Goal: Task Accomplishment & Management: Manage account settings

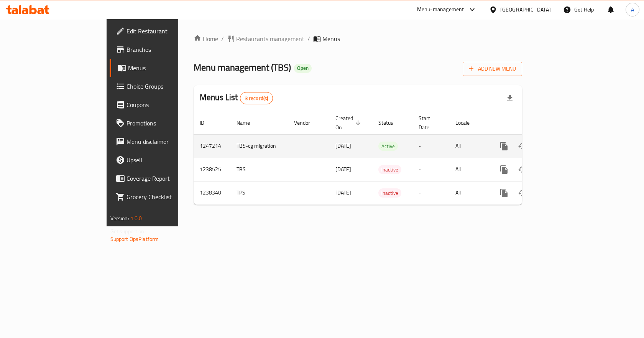
click at [568, 137] on link "enhanced table" at bounding box center [559, 146] width 18 height 18
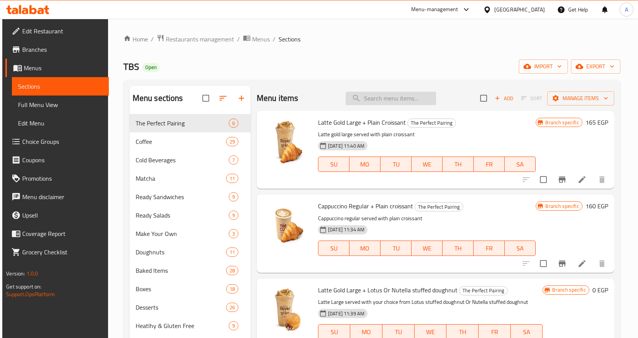
click at [396, 102] on input "search" at bounding box center [391, 98] width 90 height 13
paste input "Panzerotti Pistachio"
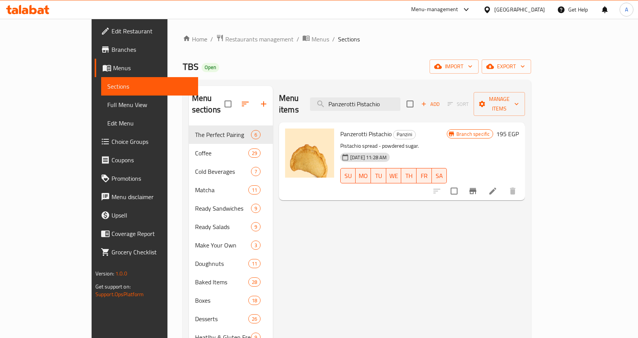
type input "Panzerotti Pistachio"
click at [436, 141] on p "Pistachio spread - powdered sugar." at bounding box center [393, 146] width 107 height 10
click at [101, 98] on link "Full Menu View" at bounding box center [149, 104] width 97 height 18
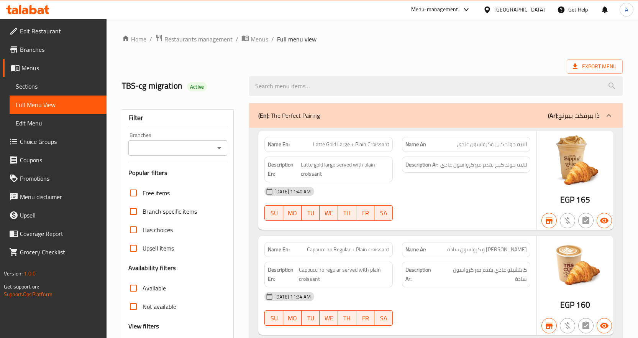
click at [218, 146] on icon "Open" at bounding box center [219, 147] width 9 height 9
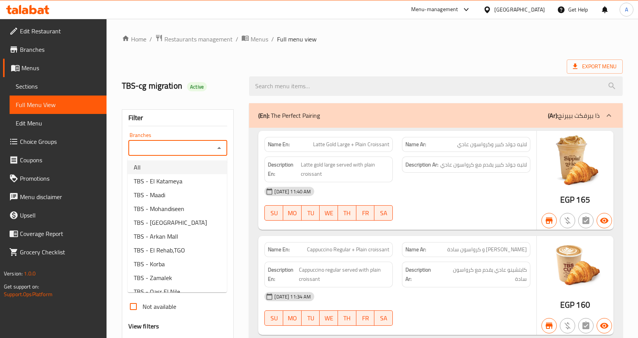
click at [209, 167] on li "All" at bounding box center [177, 167] width 99 height 14
type input "All"
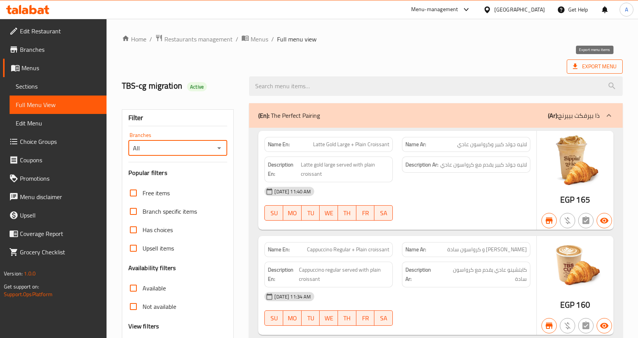
click at [594, 64] on span "Export Menu" at bounding box center [595, 67] width 44 height 10
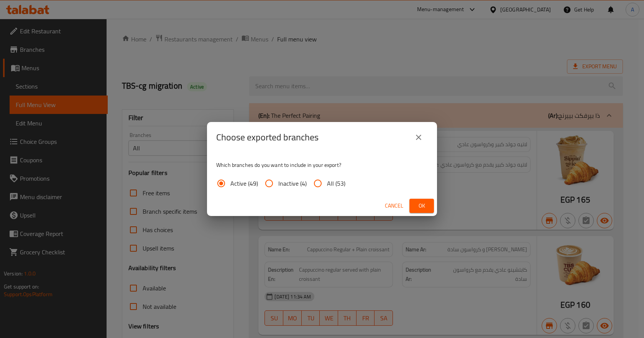
click at [430, 204] on button "Ok" at bounding box center [421, 206] width 25 height 14
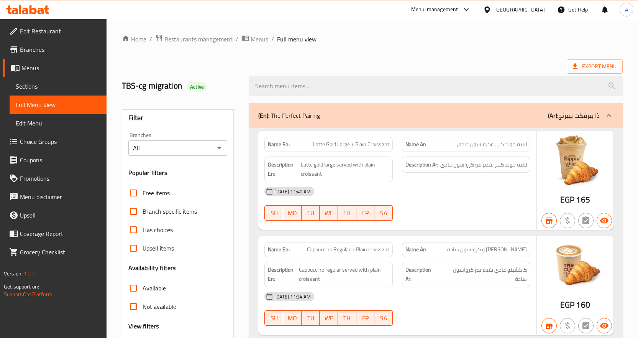
click at [44, 85] on span "Sections" at bounding box center [58, 86] width 85 height 9
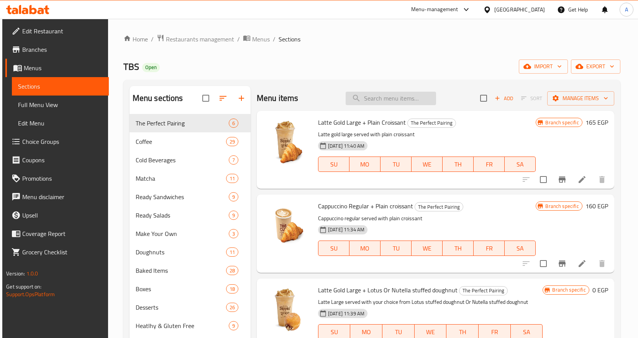
click at [378, 102] on input "search" at bounding box center [391, 98] width 90 height 13
paste input "Panzerotti Pistachio"
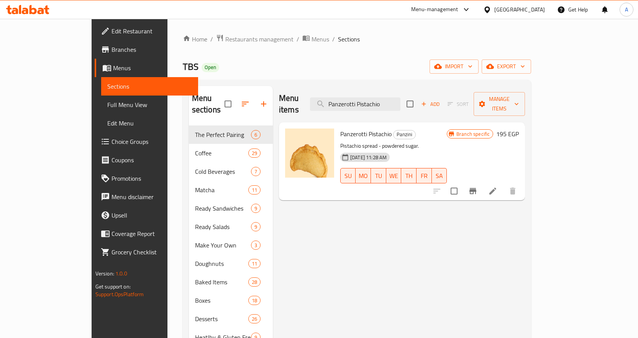
type input "Panzerotti Pistachio"
click at [482, 182] on button "Branch-specific-item" at bounding box center [473, 191] width 18 height 18
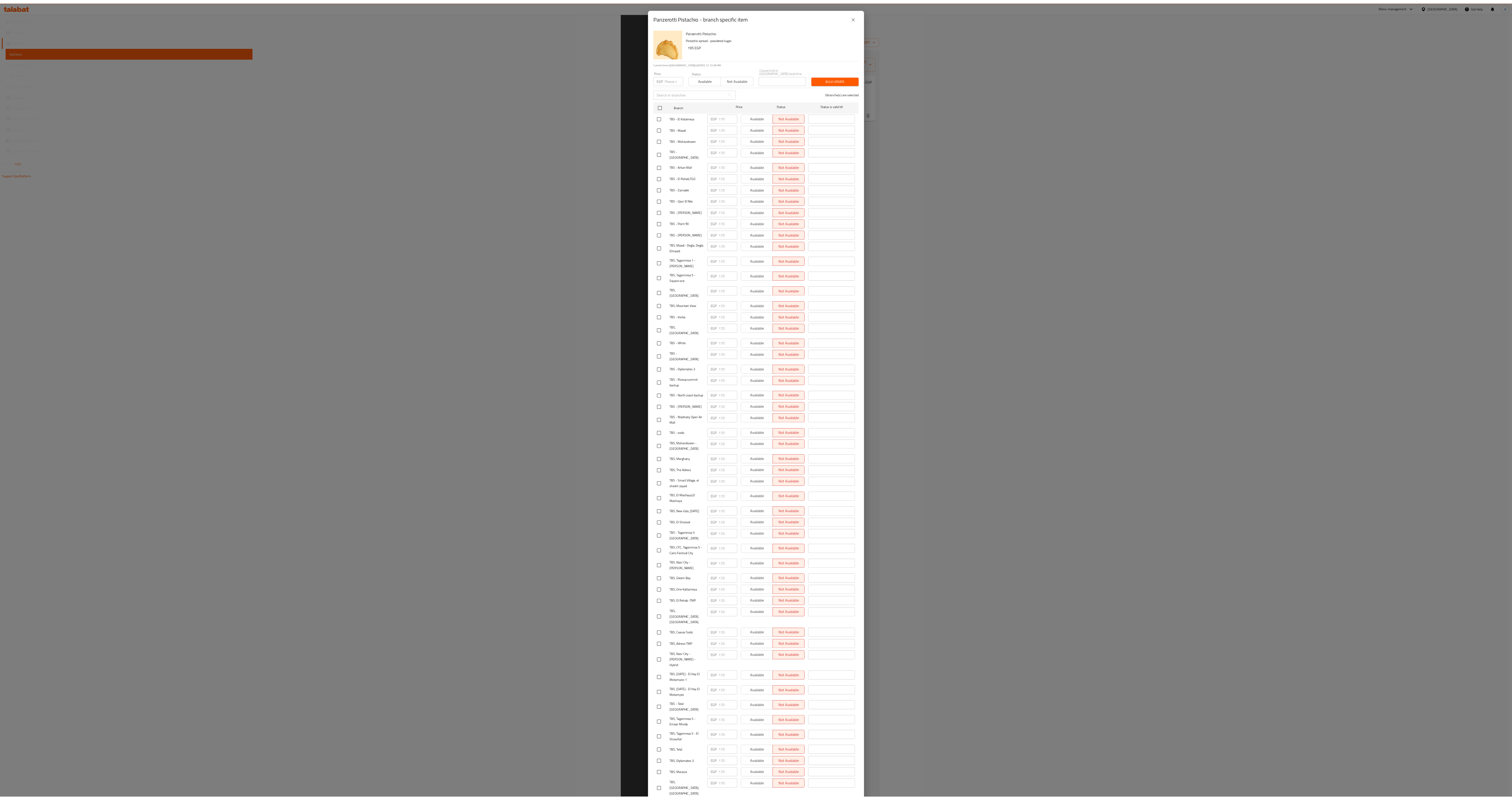
scroll to position [65, 0]
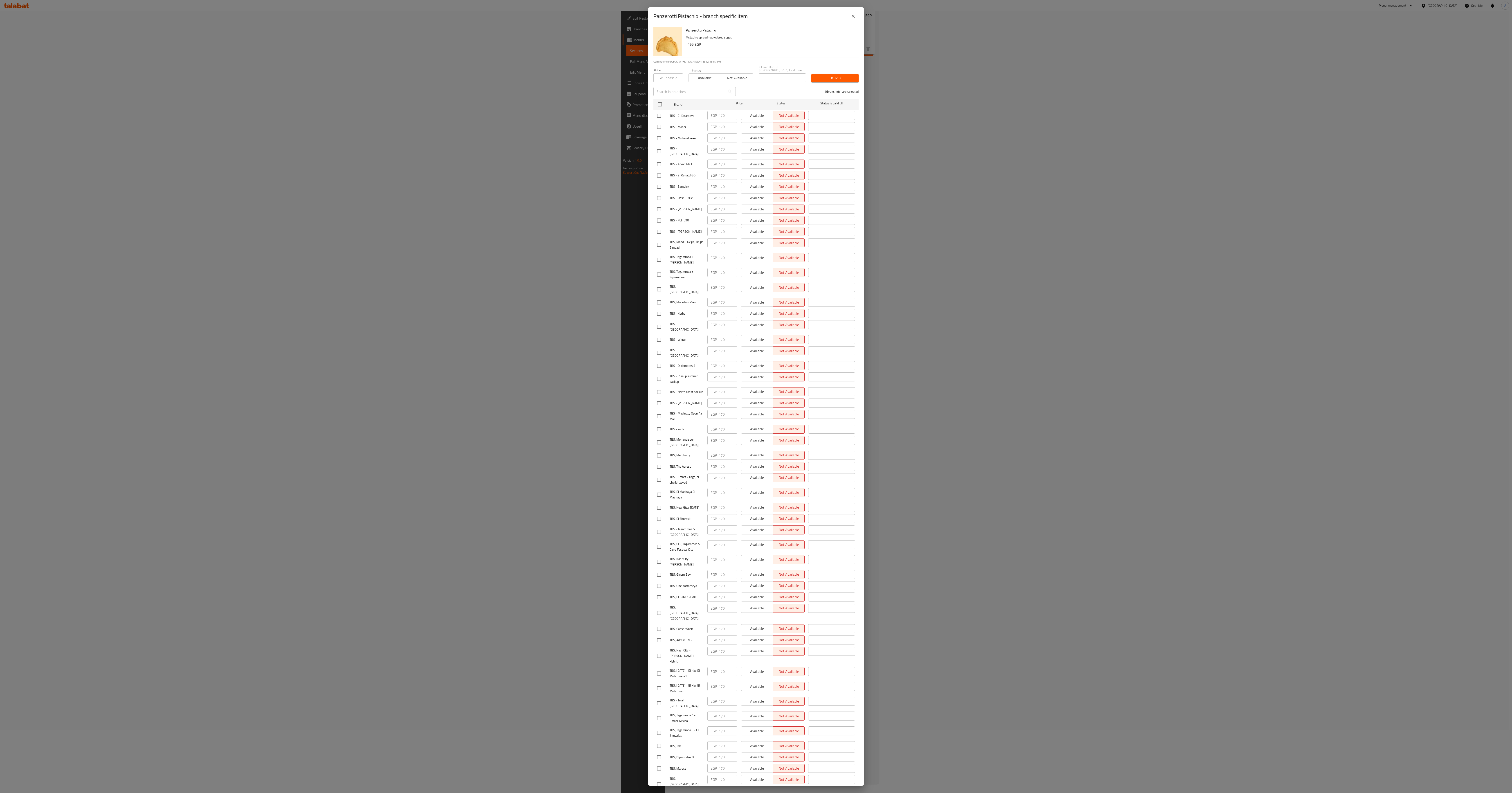
click at [378, 171] on div "Panzerotti Pistachio - branch specific item Panzerotti Pistachio Pistachio spre…" at bounding box center [756, 396] width 1512 height 793
click at [378, 20] on button "close" at bounding box center [853, 16] width 11 height 11
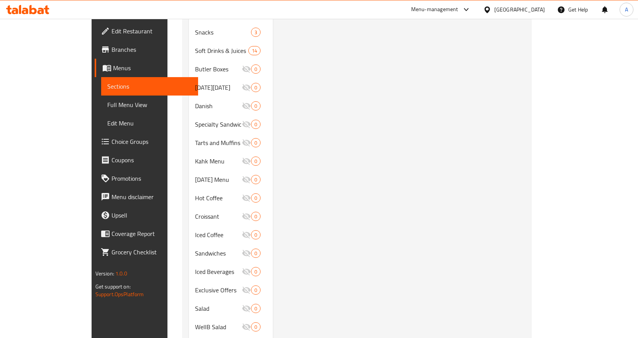
scroll to position [518, 0]
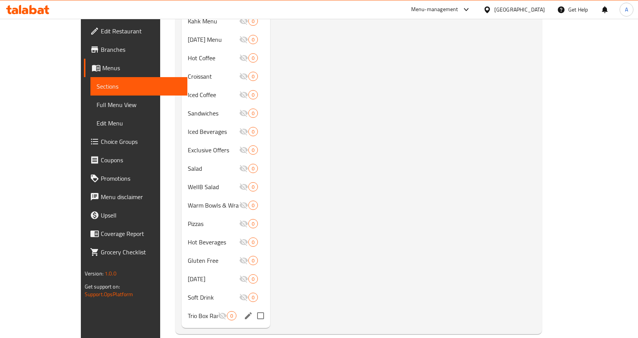
click at [253, 307] on input "Menu sections" at bounding box center [261, 315] width 16 height 16
checkbox input "true"
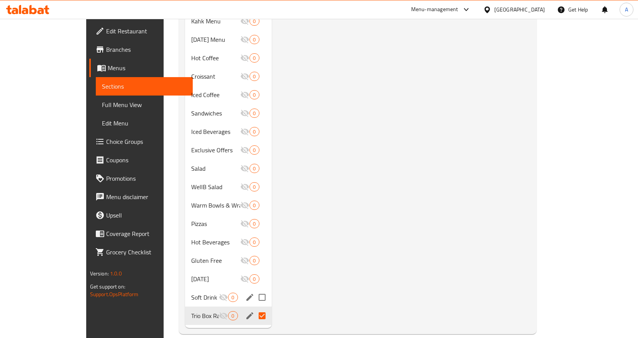
click at [254, 289] on input "Menu sections" at bounding box center [262, 297] width 16 height 16
checkbox input "true"
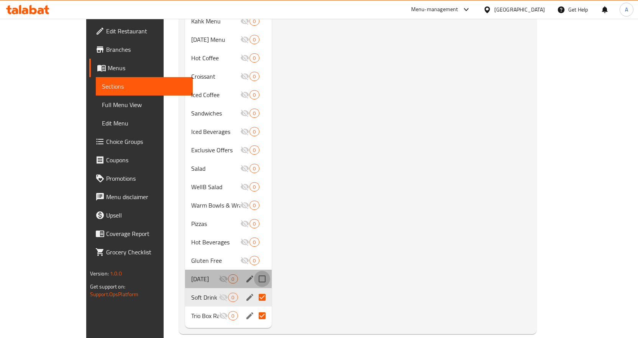
click at [254, 271] on input "Menu sections" at bounding box center [262, 279] width 16 height 16
checkbox input "true"
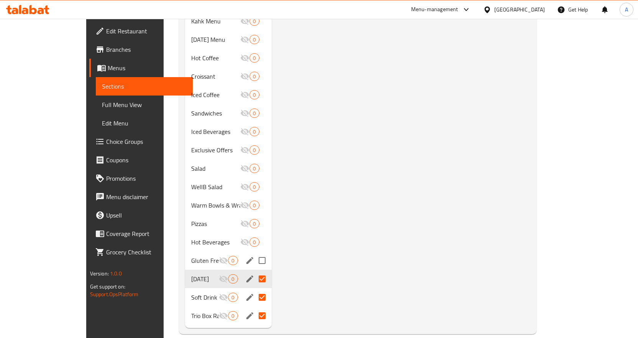
click at [254, 252] on input "Menu sections" at bounding box center [262, 260] width 16 height 16
checkbox input "true"
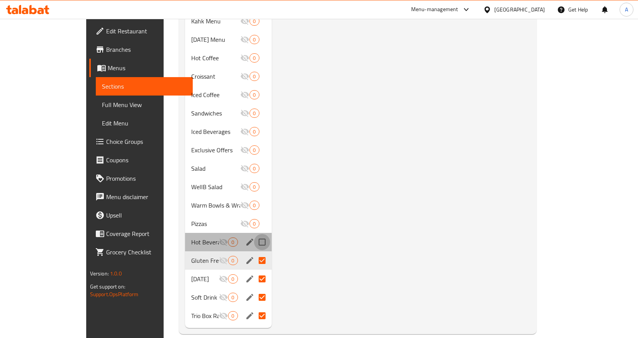
click at [254, 235] on input "Menu sections" at bounding box center [262, 242] width 16 height 16
checkbox input "true"
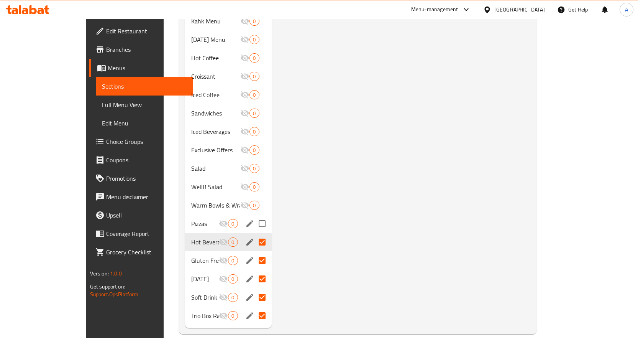
click at [254, 215] on input "Menu sections" at bounding box center [262, 223] width 16 height 16
checkbox input "true"
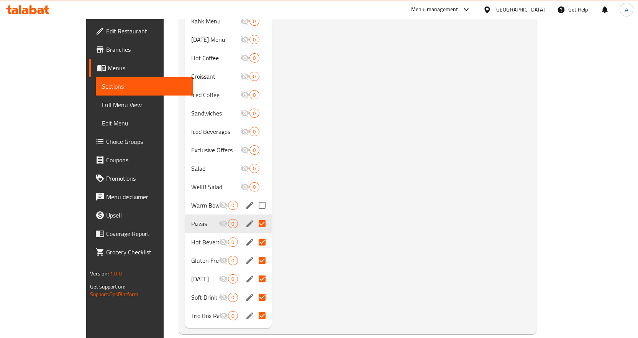
click at [254, 197] on input "Menu sections" at bounding box center [262, 205] width 16 height 16
checkbox input "true"
click at [254, 179] on input "Menu sections" at bounding box center [262, 187] width 16 height 16
checkbox input "true"
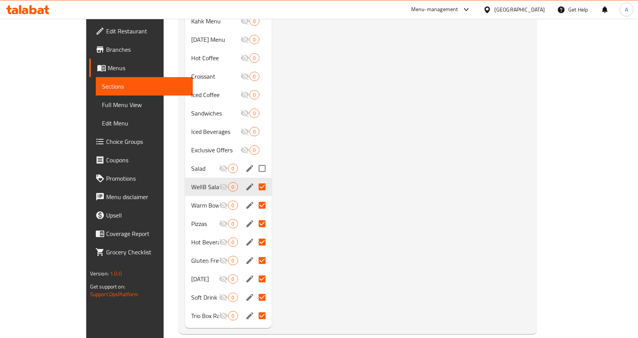
click at [254, 160] on input "Menu sections" at bounding box center [262, 168] width 16 height 16
checkbox input "true"
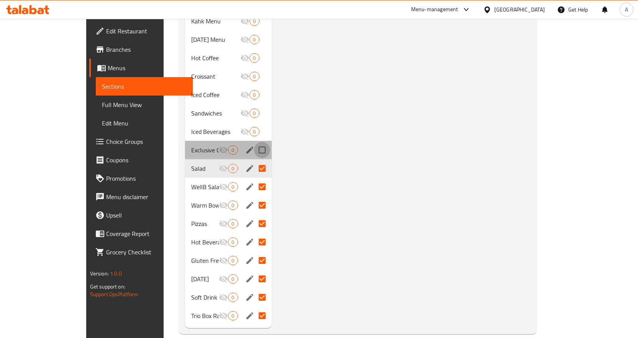
click at [254, 142] on input "Menu sections" at bounding box center [262, 150] width 16 height 16
checkbox input "true"
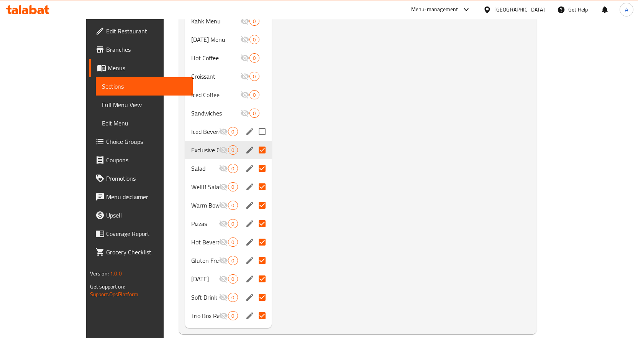
click at [254, 123] on input "Menu sections" at bounding box center [262, 131] width 16 height 16
checkbox input "true"
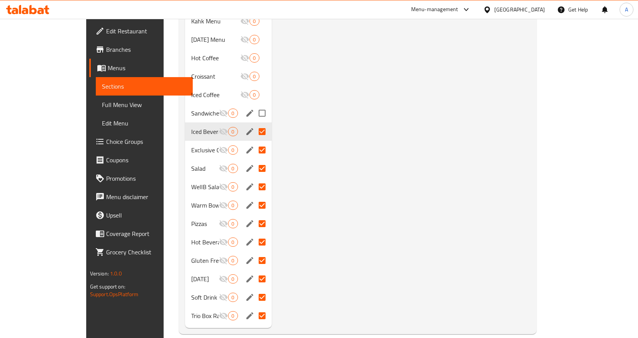
click at [254, 105] on input "Menu sections" at bounding box center [262, 113] width 16 height 16
checkbox input "true"
click at [254, 87] on input "Menu sections" at bounding box center [262, 95] width 16 height 16
checkbox input "true"
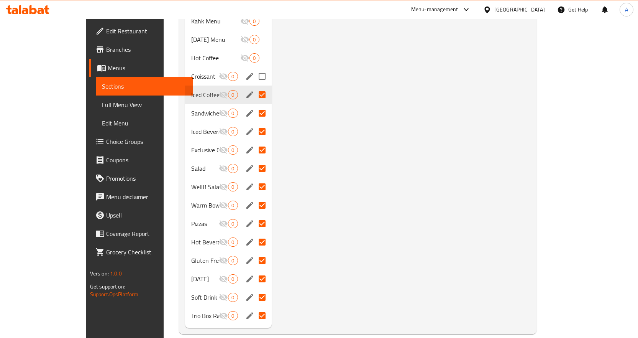
click at [254, 68] on input "Menu sections" at bounding box center [262, 76] width 16 height 16
checkbox input "true"
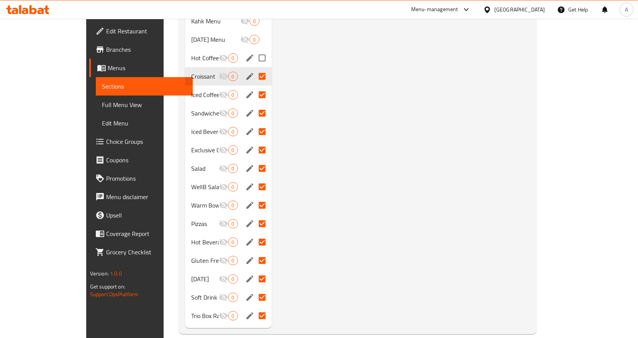
click at [254, 50] on input "Menu sections" at bounding box center [262, 58] width 16 height 16
checkbox input "true"
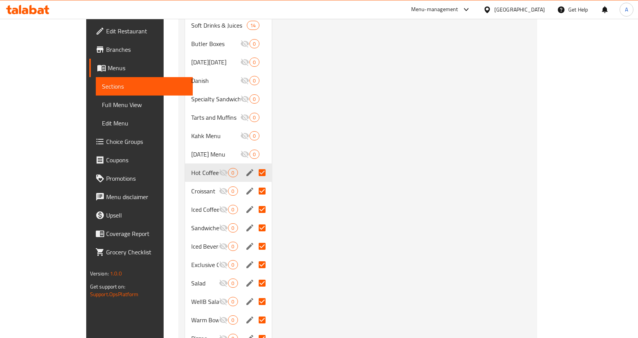
scroll to position [403, 0]
click at [254, 146] on input "Menu sections" at bounding box center [262, 154] width 16 height 16
checkbox input "true"
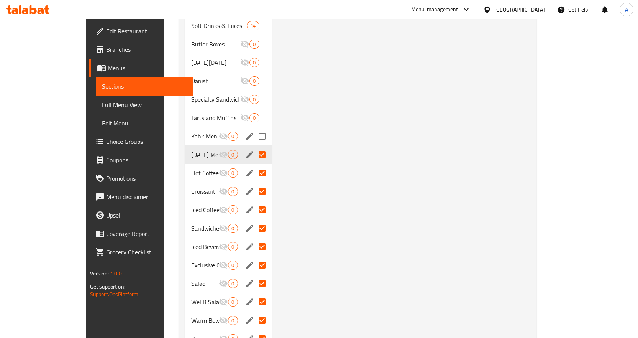
click at [254, 128] on input "Menu sections" at bounding box center [262, 136] width 16 height 16
checkbox input "true"
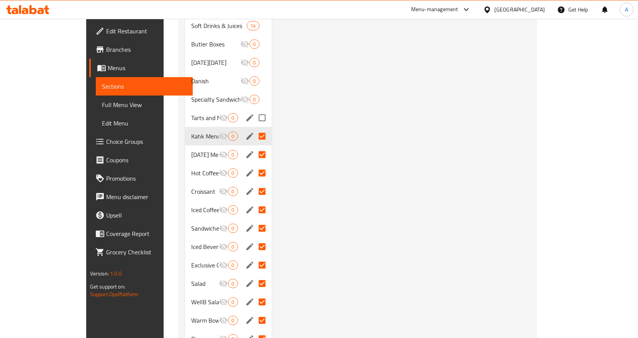
click at [254, 110] on input "Menu sections" at bounding box center [262, 118] width 16 height 16
checkbox input "true"
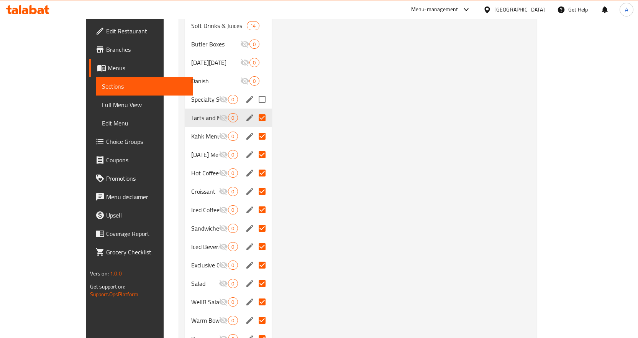
click at [254, 91] on input "Menu sections" at bounding box center [262, 99] width 16 height 16
checkbox input "true"
click at [254, 73] on input "Menu sections" at bounding box center [262, 81] width 16 height 16
checkbox input "true"
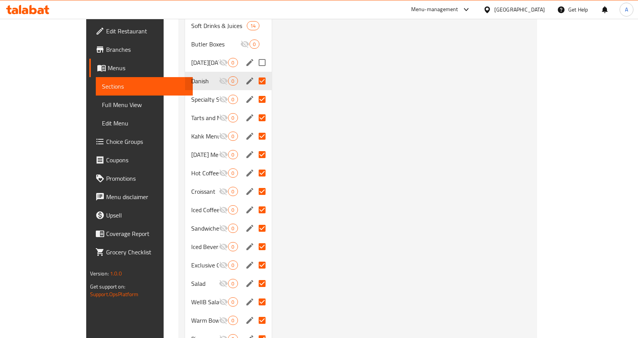
click at [254, 54] on input "Menu sections" at bounding box center [262, 62] width 16 height 16
checkbox input "true"
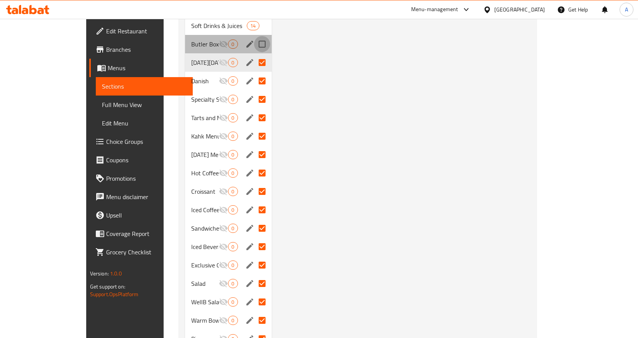
click at [254, 36] on input "Menu sections" at bounding box center [262, 44] width 16 height 16
checkbox input "true"
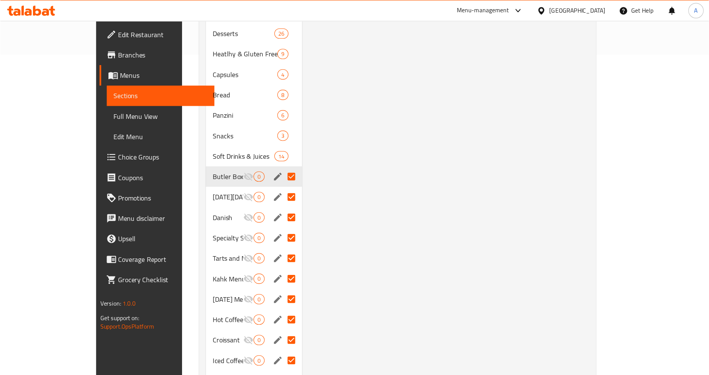
scroll to position [288, 0]
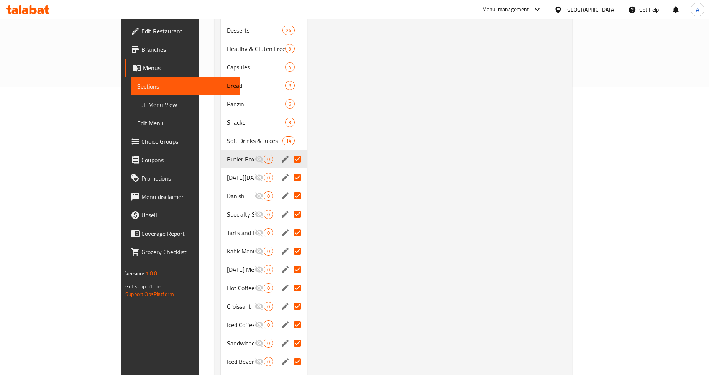
drag, startPoint x: 425, startPoint y: 163, endPoint x: 472, endPoint y: 181, distance: 50.5
click at [472, 181] on div "Menu items Panzerotti Pistachio Add Sort Manage items No Items found" at bounding box center [436, 178] width 259 height 760
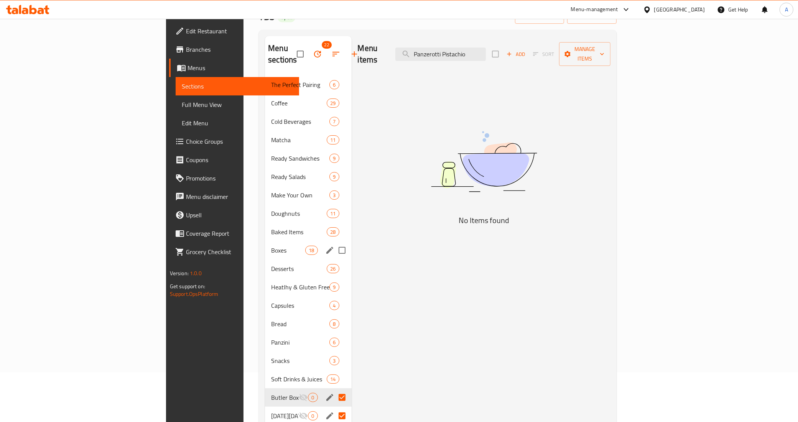
scroll to position [0, 0]
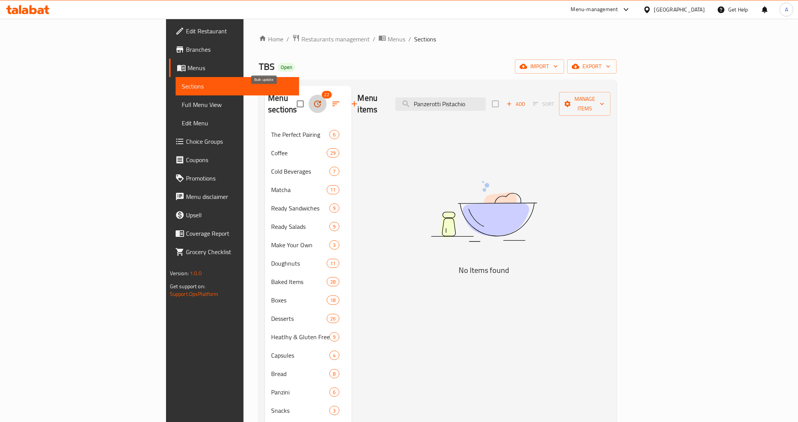
click at [314, 100] on icon "button" at bounding box center [317, 103] width 7 height 7
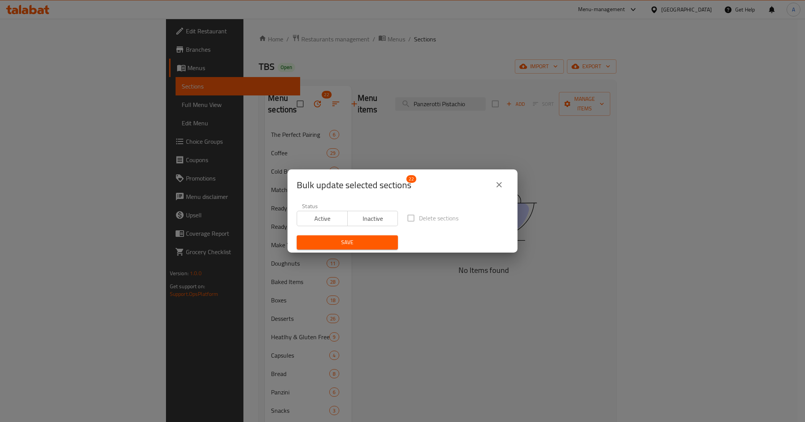
click at [499, 185] on icon "close" at bounding box center [498, 184] width 5 height 5
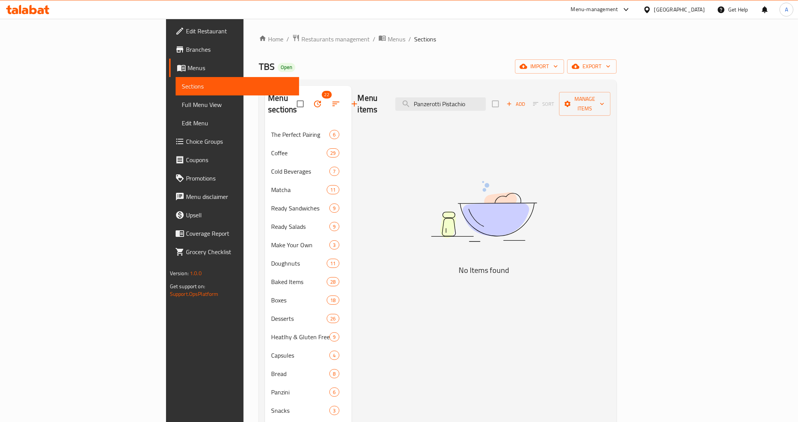
click at [547, 91] on div "Menu items Panzerotti Pistachio Add Sort Manage items" at bounding box center [484, 104] width 253 height 36
click at [486, 97] on input "Panzerotti Pistachio" at bounding box center [440, 103] width 90 height 13
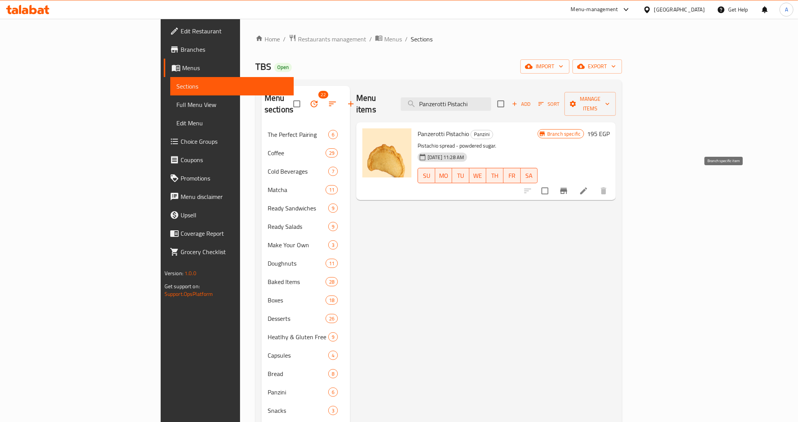
type input "Panzerotti Pistachi"
click at [567, 188] on icon "Branch-specific-item" at bounding box center [563, 191] width 7 height 6
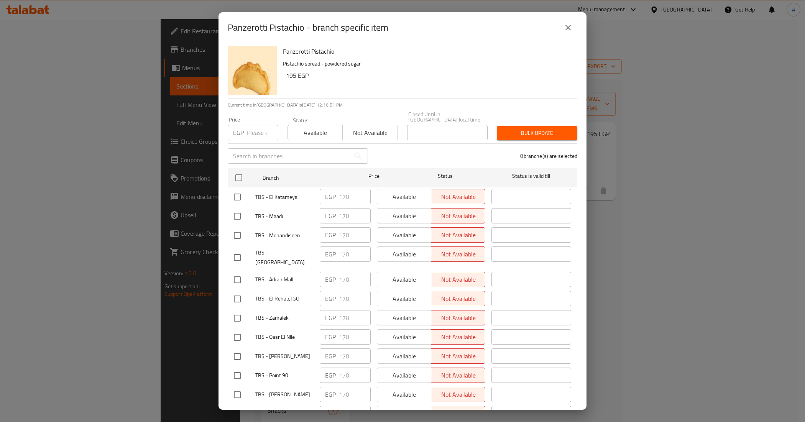
click at [389, 83] on div "Panzerotti Pistachio Pistachio spread - powdered sugar. 195 EGP" at bounding box center [427, 70] width 294 height 55
click at [257, 127] on input "number" at bounding box center [262, 132] width 31 height 15
click at [366, 83] on div "Panzerotti Pistachio Pistachio spread - powdered sugar. 195 EGP" at bounding box center [427, 70] width 294 height 55
click at [258, 125] on input "number" at bounding box center [262, 132] width 31 height 15
click at [386, 157] on div "0 branche(s) are selected" at bounding box center [477, 156] width 209 height 28
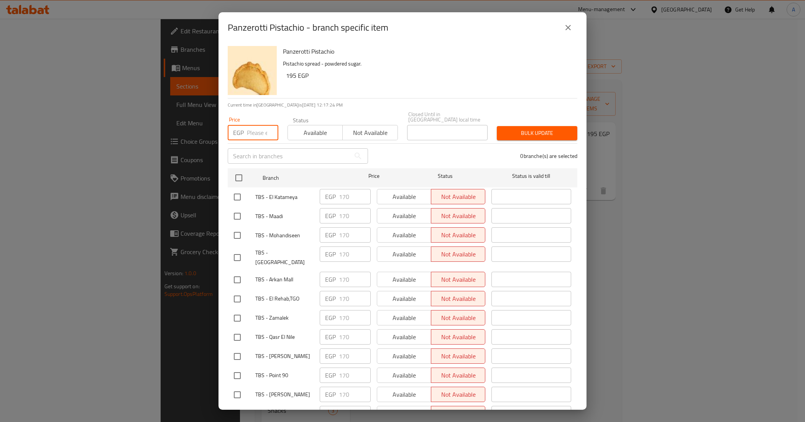
click at [252, 128] on input "number" at bounding box center [262, 132] width 31 height 15
type input "15"
click at [432, 150] on div "0 branche(s) are selected" at bounding box center [477, 156] width 209 height 28
click at [570, 30] on icon "close" at bounding box center [568, 27] width 9 height 9
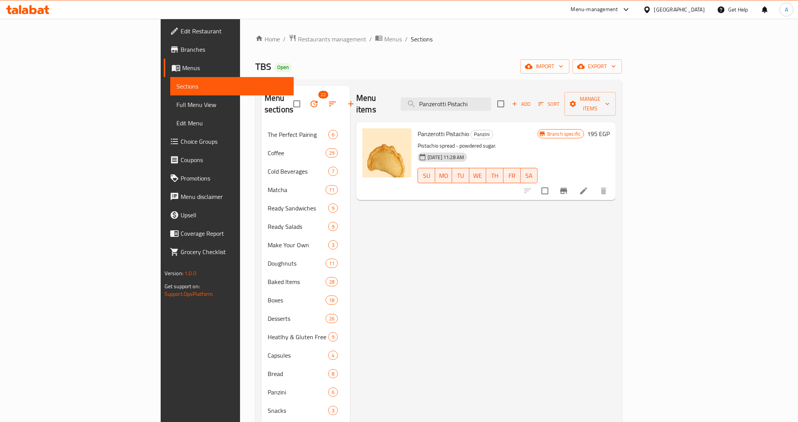
click at [511, 141] on p "Pistachio spread - powdered sugar." at bounding box center [477, 146] width 120 height 10
click at [568, 186] on icon "Branch-specific-item" at bounding box center [563, 190] width 9 height 9
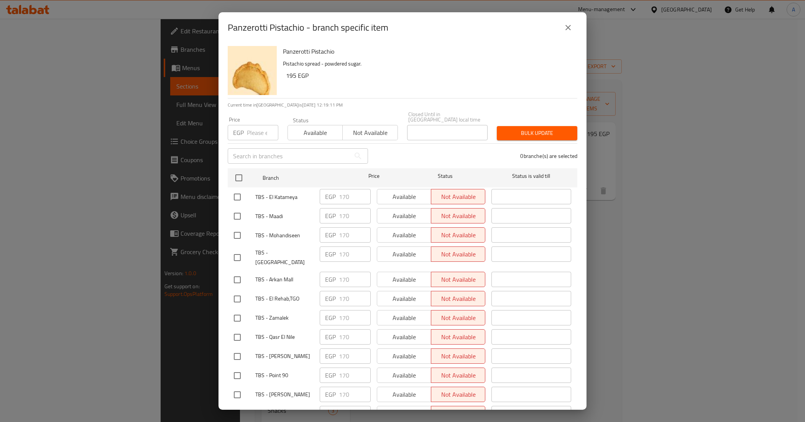
click at [326, 53] on h6 "Panzerotti Pistachio" at bounding box center [427, 51] width 288 height 11
copy h6 "Panzerotti Pistachio"
click at [568, 30] on icon "close" at bounding box center [568, 27] width 9 height 9
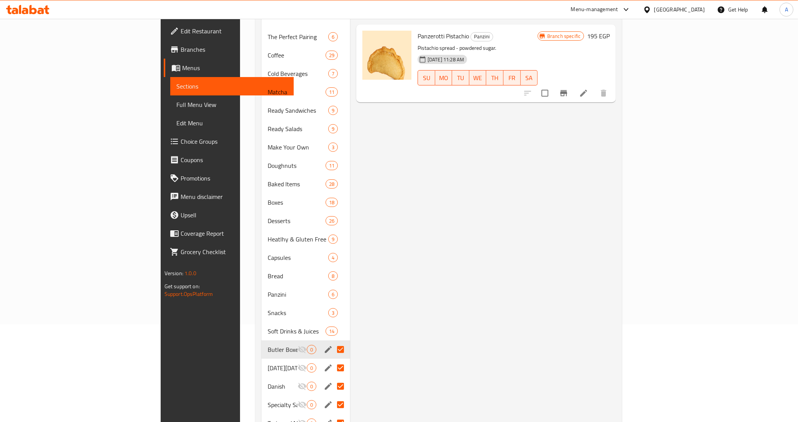
click at [365, 266] on div "Menu items Panzerotti Pistachi Add Sort Manage items Panzerotti Pistachio Panzi…" at bounding box center [483, 368] width 266 height 760
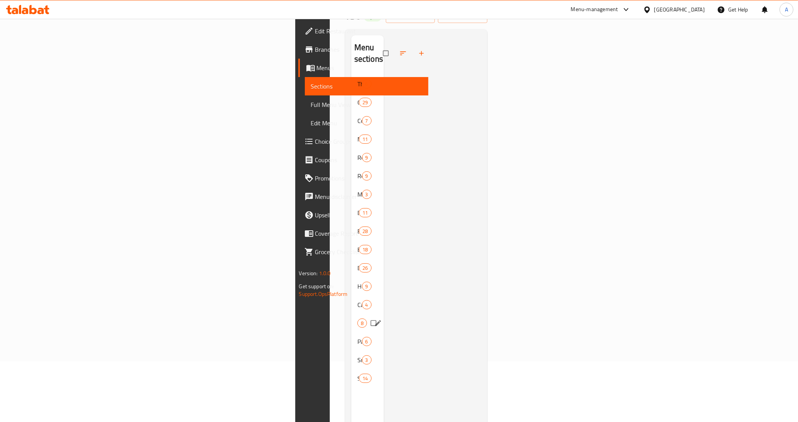
scroll to position [108, 0]
click at [470, 249] on div at bounding box center [433, 199] width 98 height 422
click at [481, 137] on div at bounding box center [433, 199] width 98 height 422
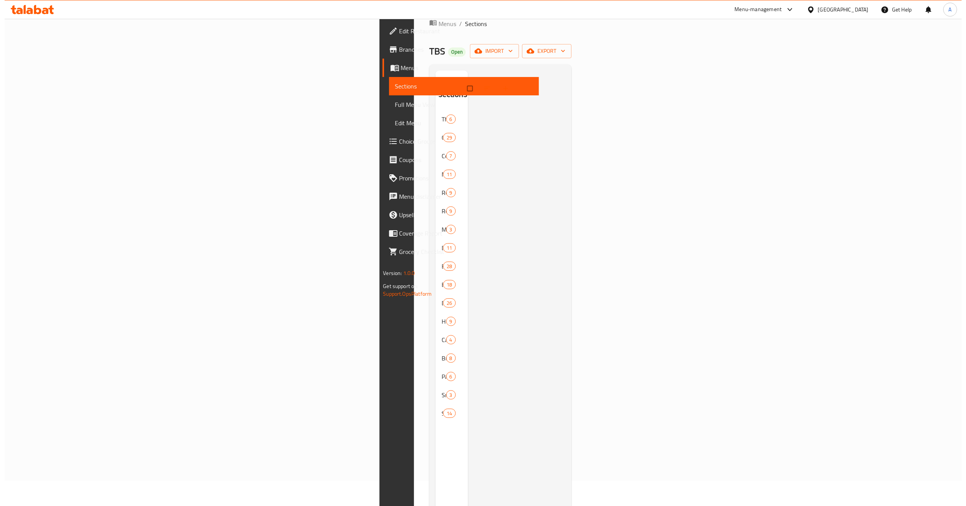
scroll to position [0, 0]
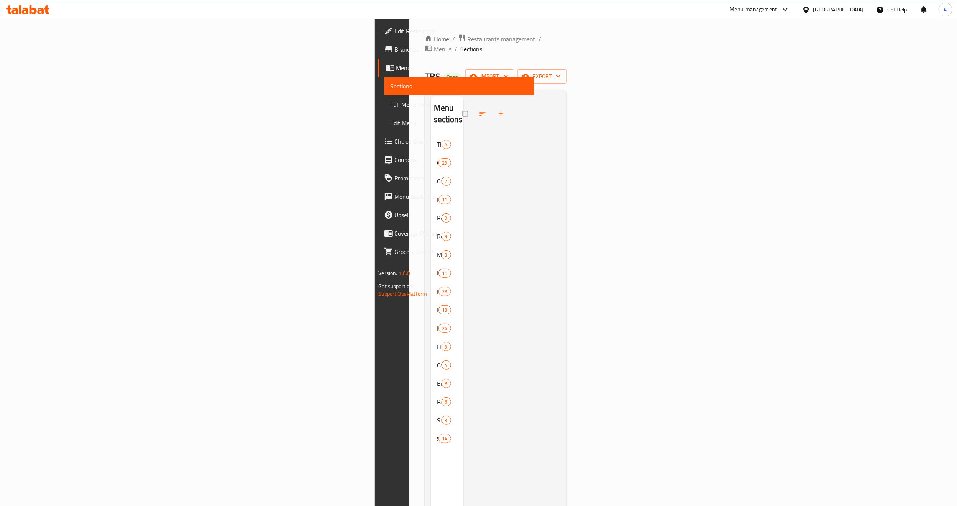
click at [529, 144] on div at bounding box center [512, 349] width 98 height 506
click at [391, 86] on span "Sections" at bounding box center [460, 86] width 138 height 9
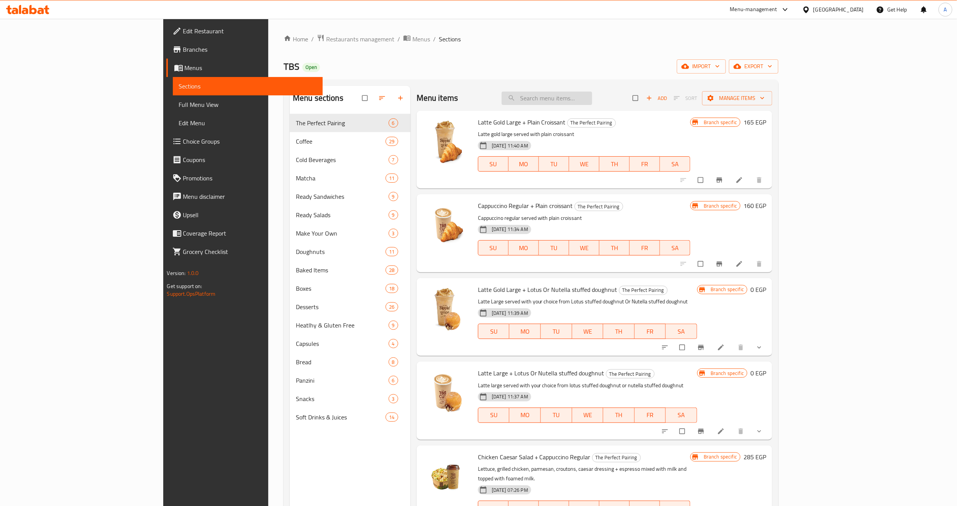
click at [592, 98] on input "search" at bounding box center [547, 98] width 90 height 13
paste input "Panzerotti Pistachio"
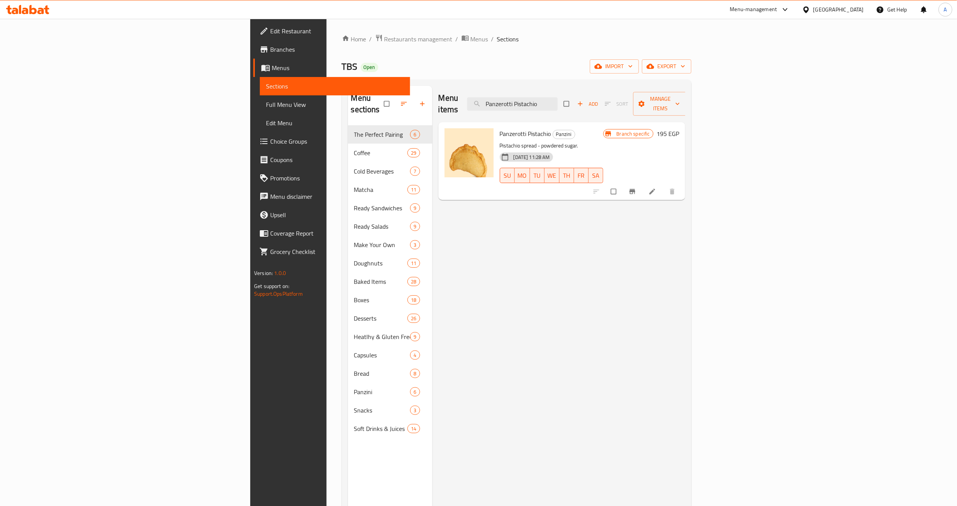
type input "Panzerotti Pistachio"
click at [642, 183] on button "Branch-specific-item" at bounding box center [633, 191] width 18 height 17
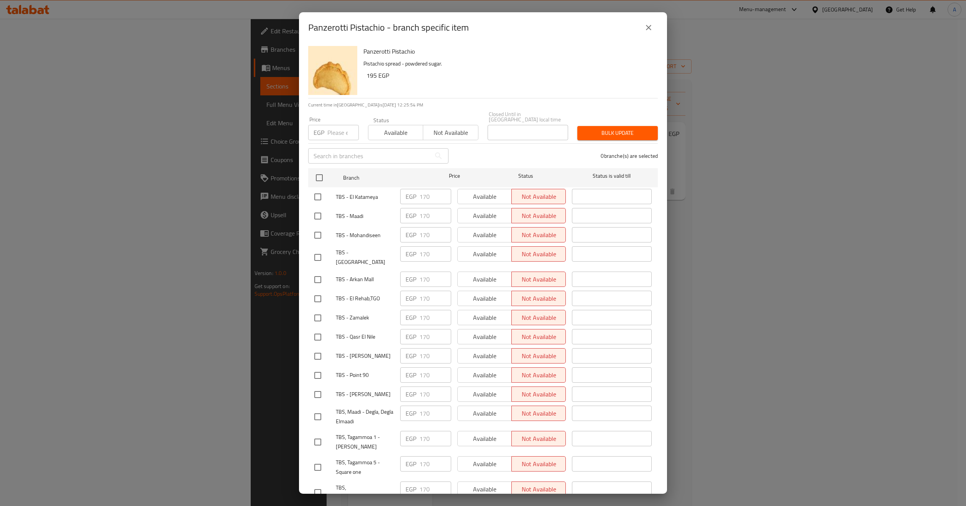
click at [333, 127] on input "number" at bounding box center [342, 132] width 31 height 15
type input "170"
click at [316, 174] on input "checkbox" at bounding box center [319, 178] width 16 height 16
checkbox input "true"
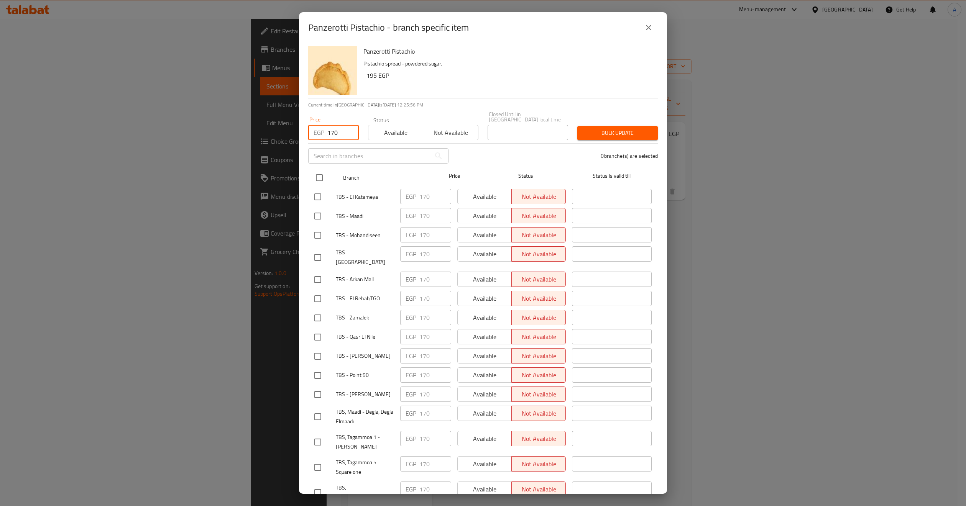
checkbox input "true"
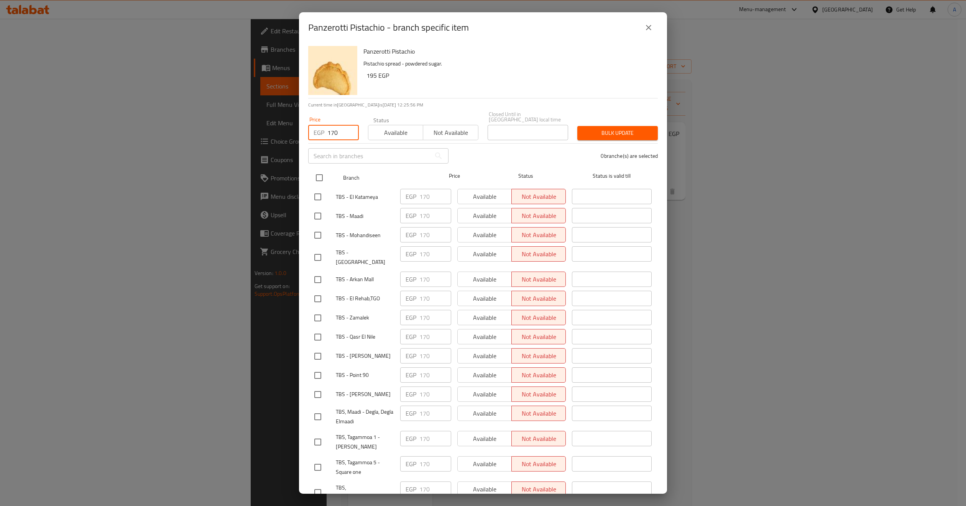
checkbox input "true"
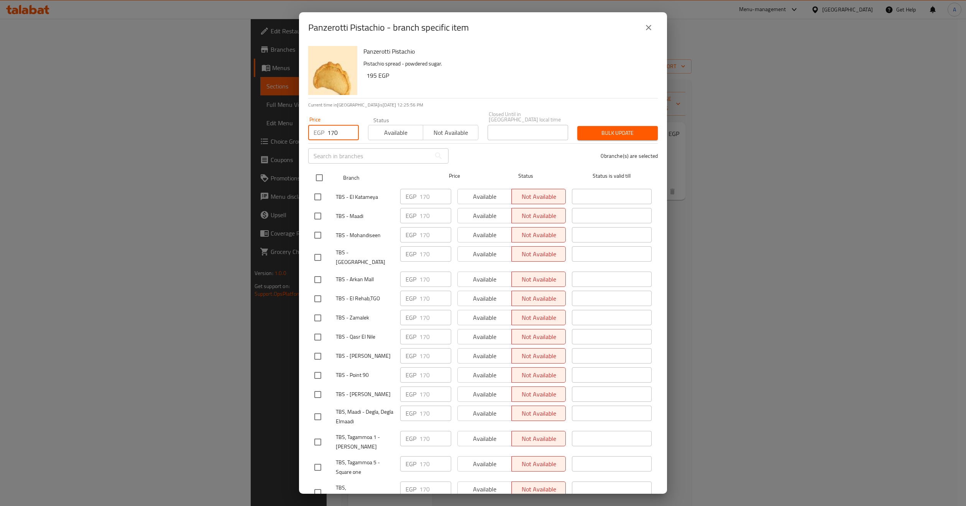
checkbox input "true"
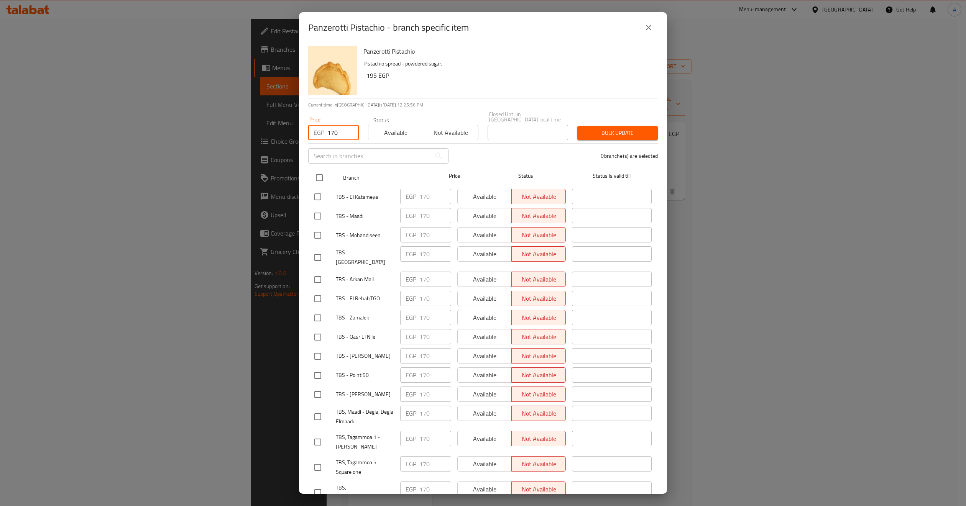
checkbox input "true"
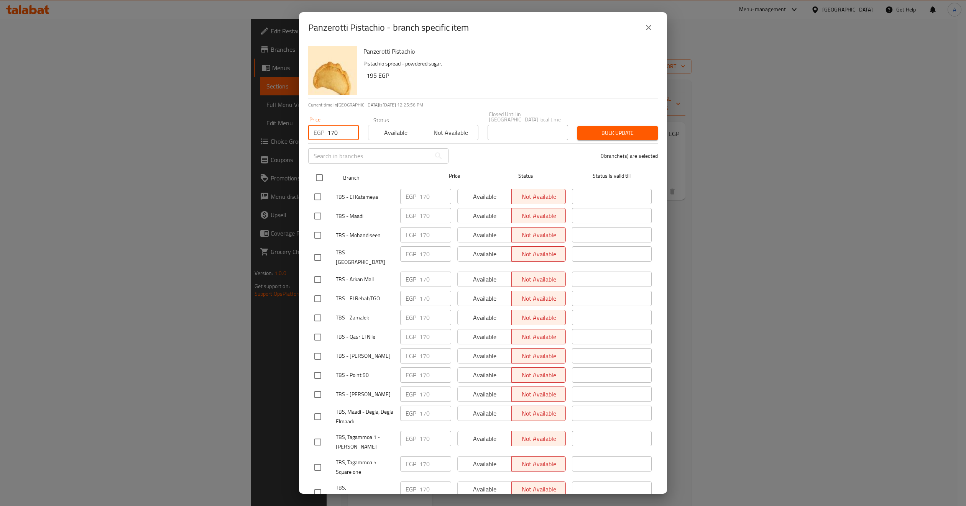
checkbox input "true"
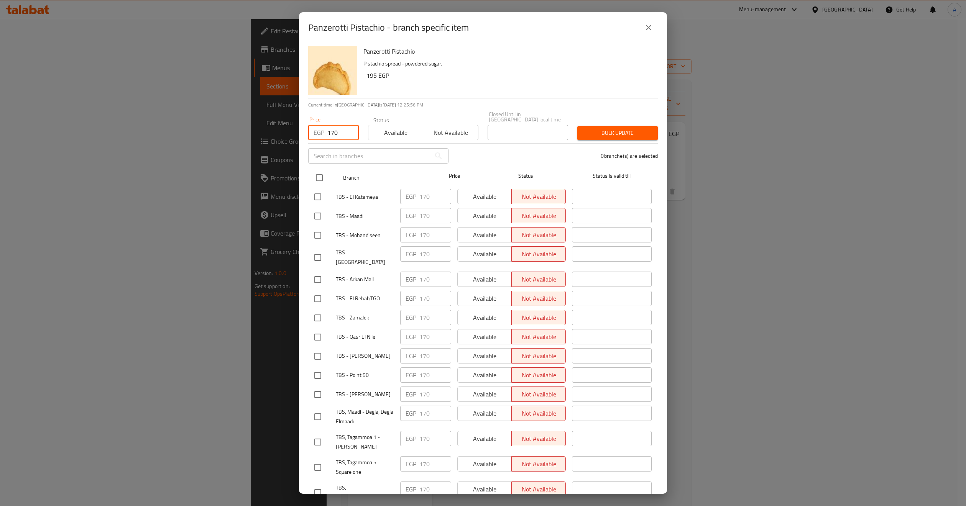
checkbox input "true"
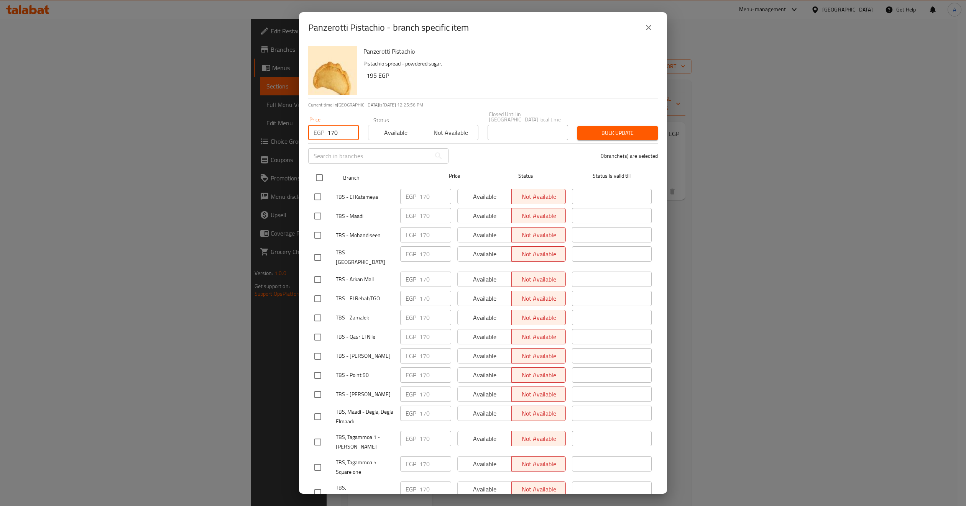
checkbox input "true"
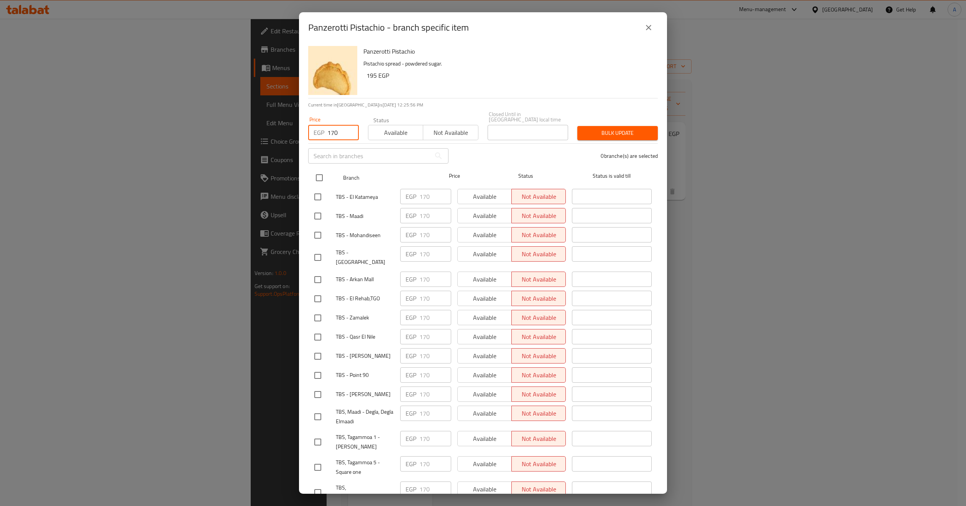
checkbox input "true"
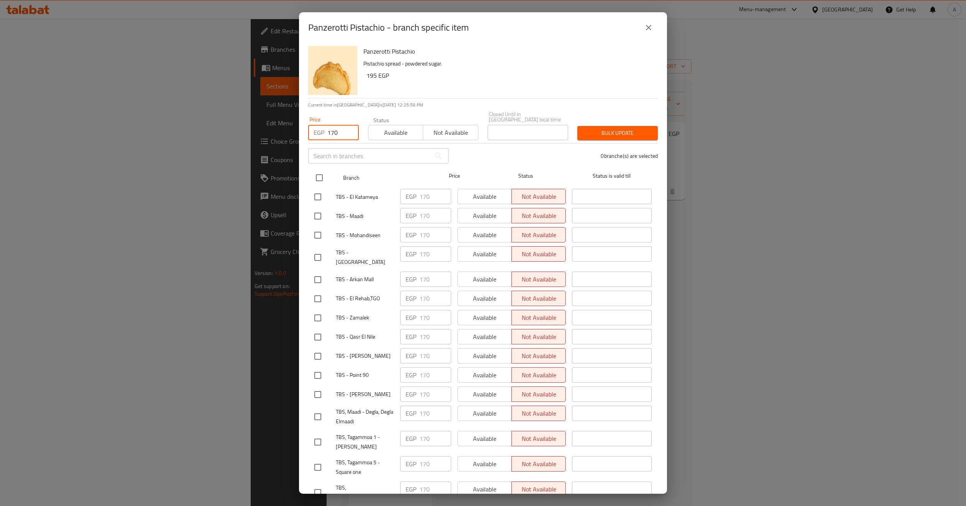
checkbox input "true"
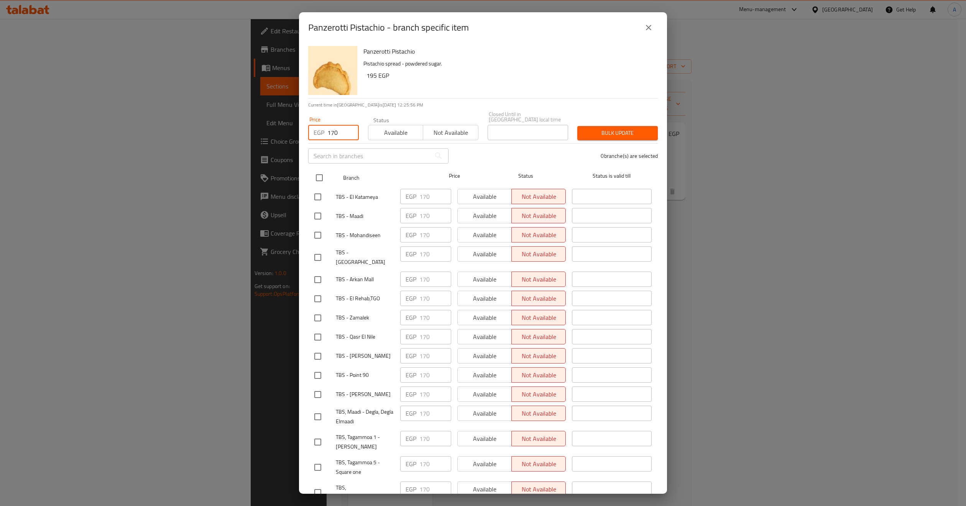
checkbox input "true"
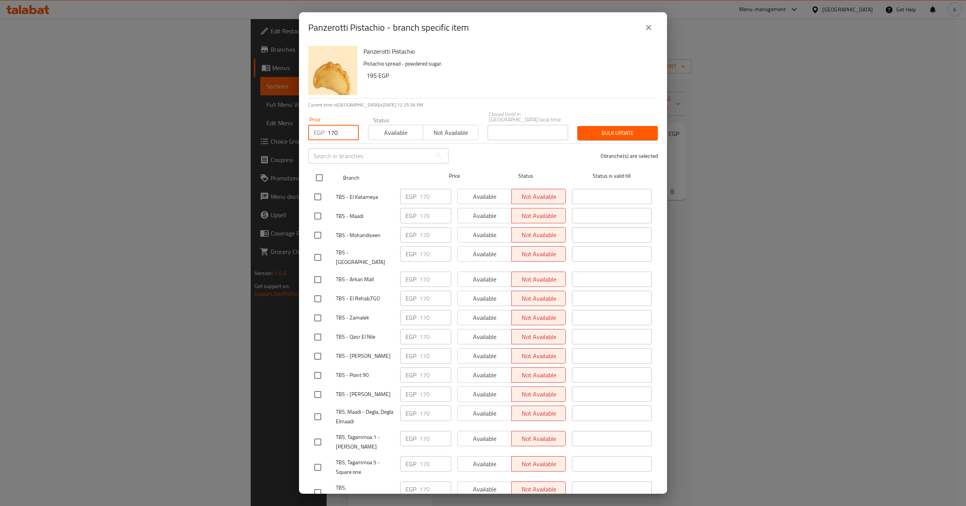
checkbox input "true"
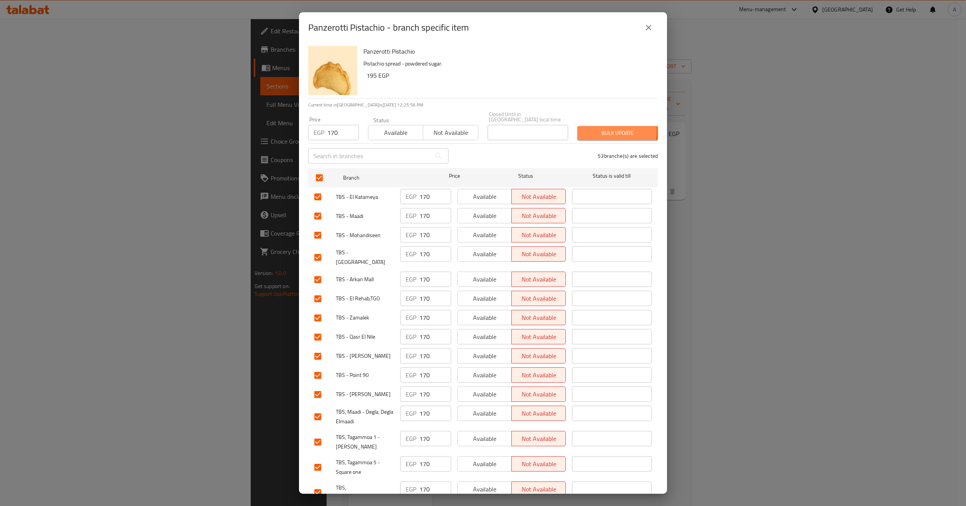
click at [586, 128] on span "Bulk update" at bounding box center [617, 133] width 68 height 10
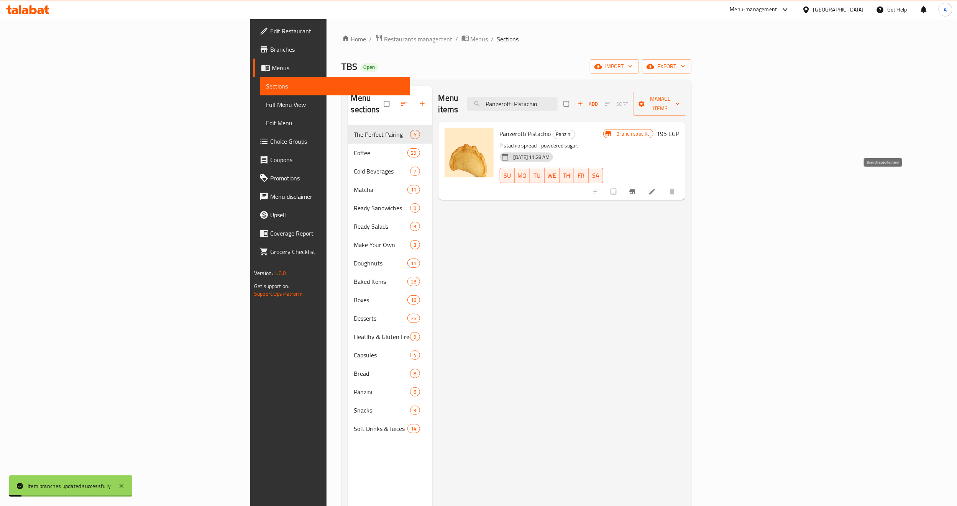
click at [636, 188] on icon "Branch-specific-item" at bounding box center [633, 192] width 8 height 8
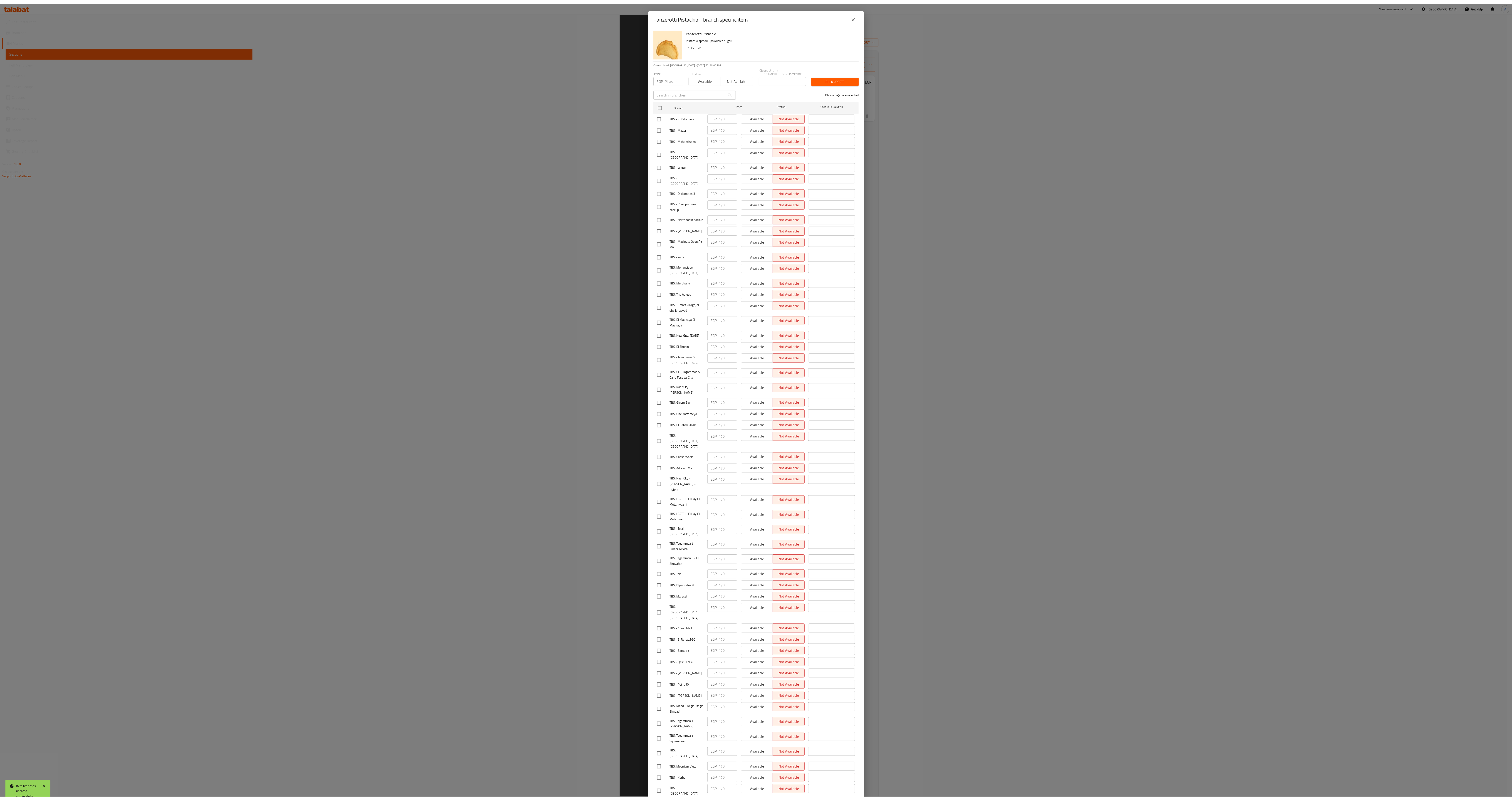
scroll to position [65, 0]
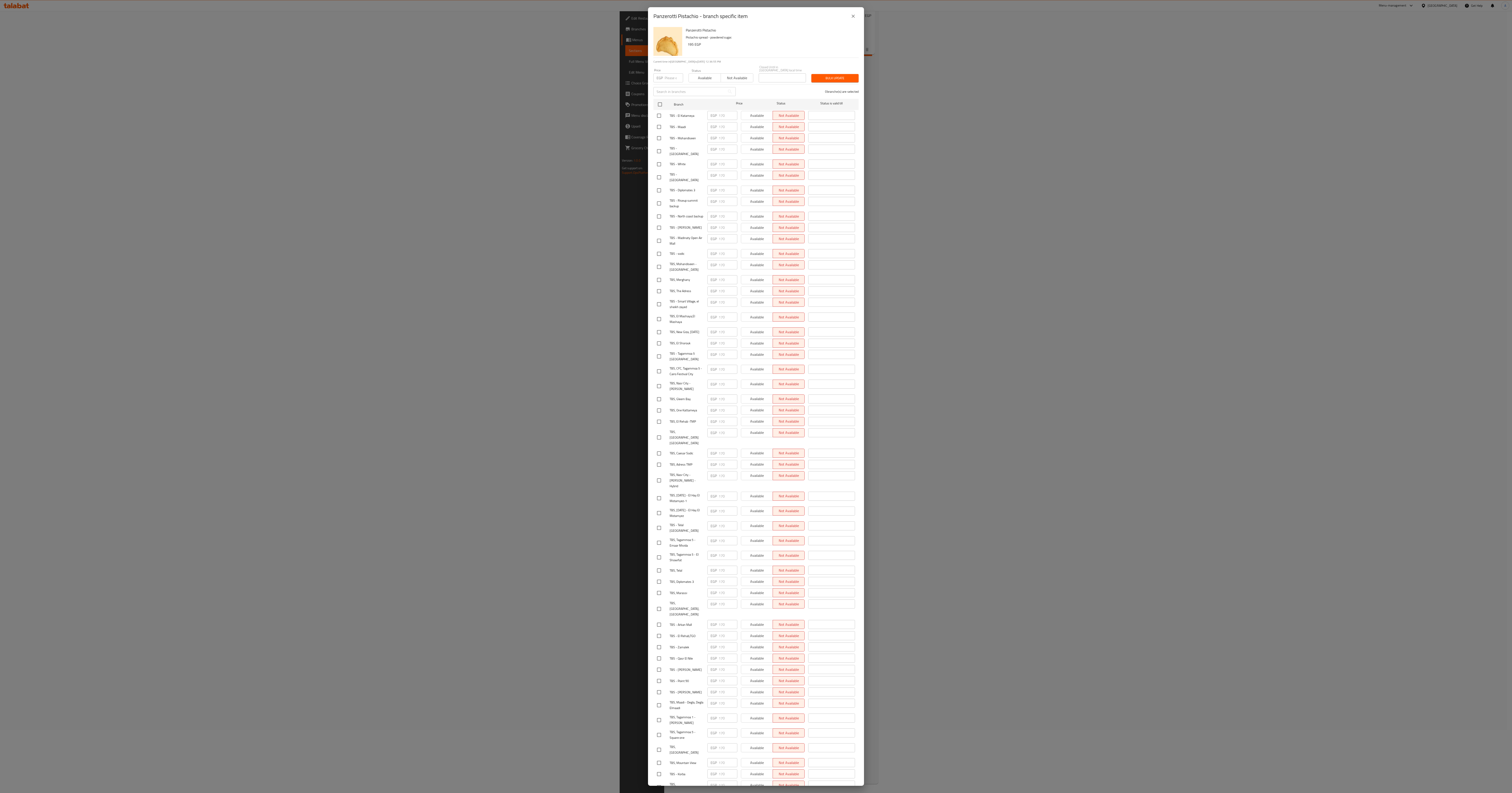
click at [473, 103] on div "Panzerotti Pistachio - branch specific item Panzerotti Pistachio Pistachio spre…" at bounding box center [756, 396] width 1512 height 793
click at [473, 22] on button "close" at bounding box center [853, 16] width 11 height 11
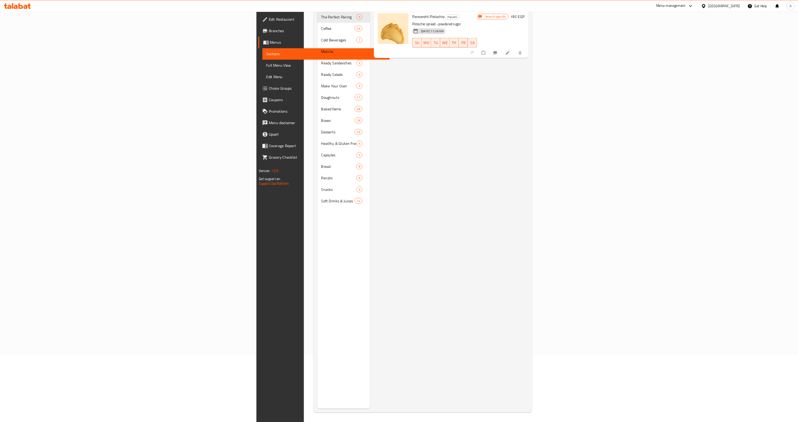
scroll to position [107, 0]
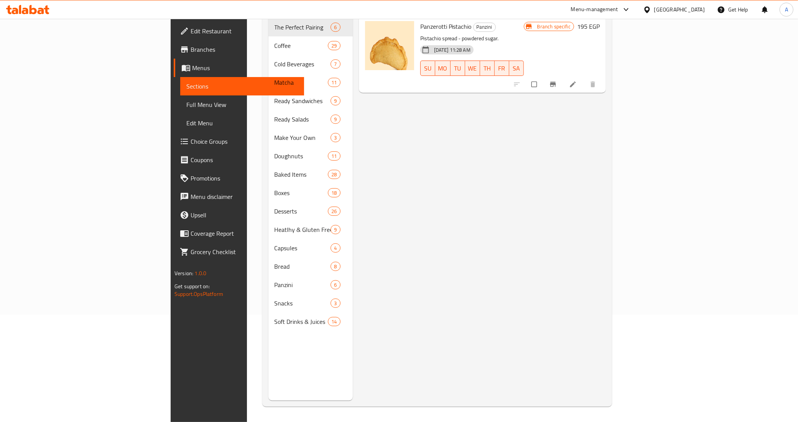
click at [606, 210] on div "Menu items Panzerotti Pistachio Add Sort Manage items Panzerotti Pistachio [PER…" at bounding box center [479, 190] width 253 height 422
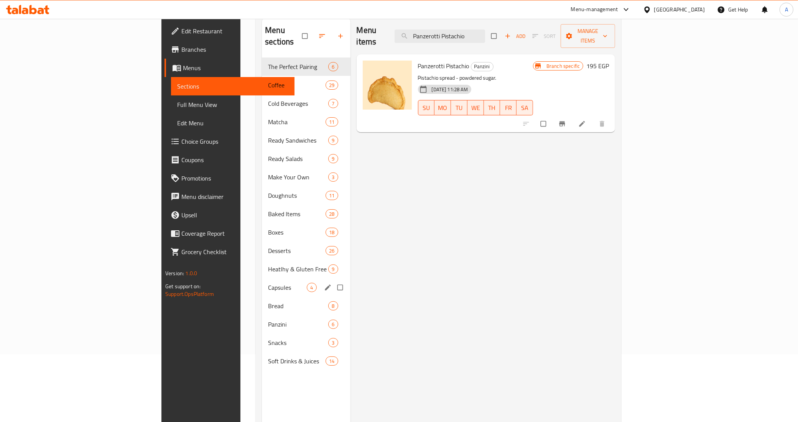
scroll to position [0, 0]
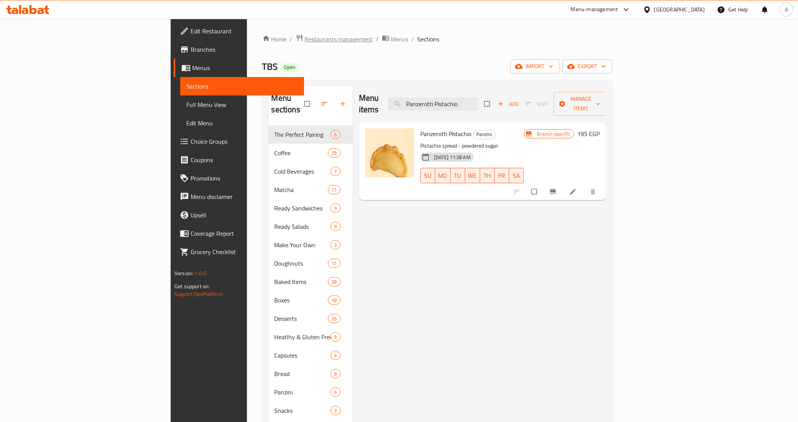
click at [305, 39] on span "Restaurants management" at bounding box center [339, 38] width 68 height 9
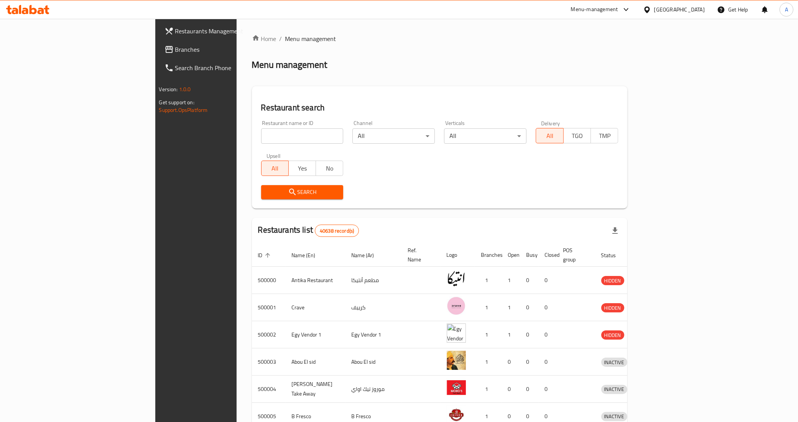
click at [261, 142] on input "search" at bounding box center [302, 135] width 82 height 15
paste input "669349"
type input "669349"
click at [267, 190] on span "Search" at bounding box center [302, 192] width 70 height 10
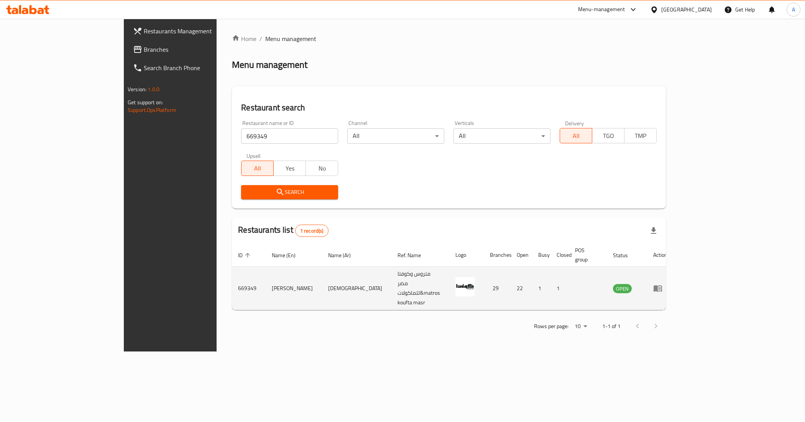
click at [674, 277] on td "enhanced table" at bounding box center [660, 288] width 26 height 43
click at [662, 286] on icon "enhanced table" at bounding box center [658, 289] width 8 height 7
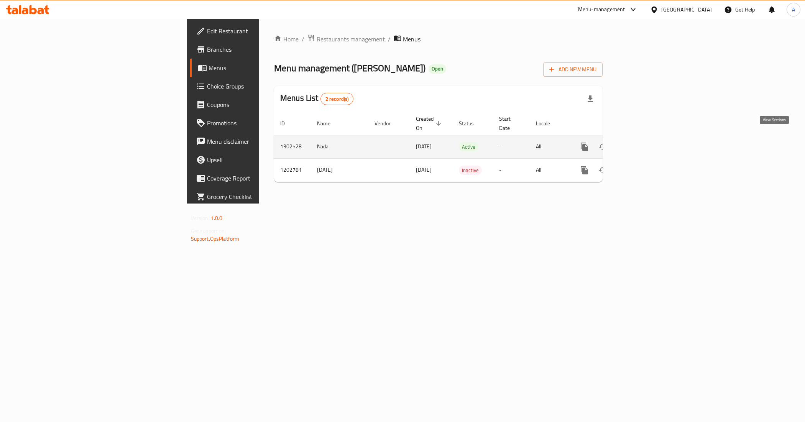
click at [644, 142] on icon "enhanced table" at bounding box center [639, 146] width 9 height 9
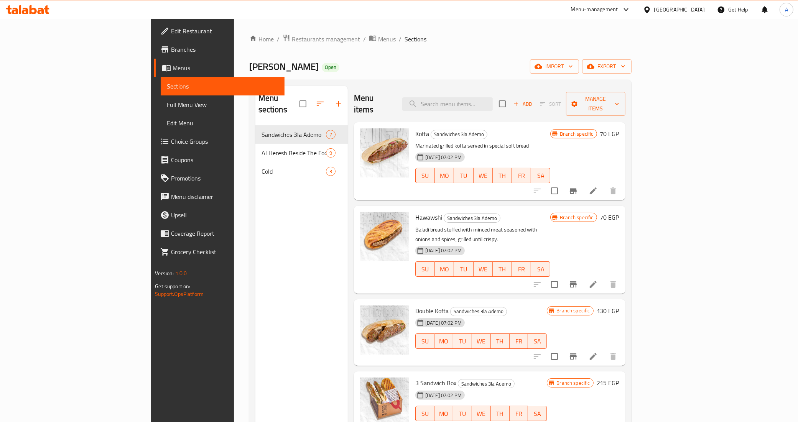
click at [154, 56] on link "Branches" at bounding box center [219, 49] width 130 height 18
